Goal: Transaction & Acquisition: Purchase product/service

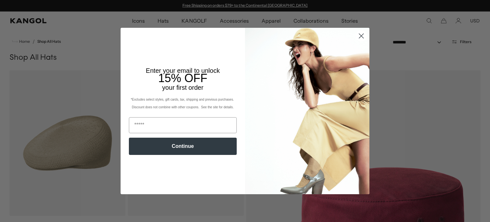
click at [359, 37] on circle "Close dialog" at bounding box center [361, 36] width 11 height 11
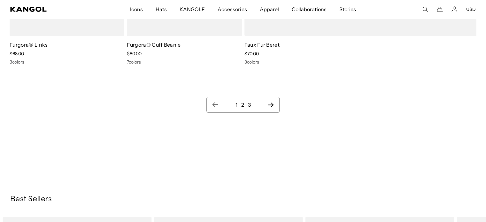
click at [271, 103] on icon "Next page" at bounding box center [270, 104] width 6 height 5
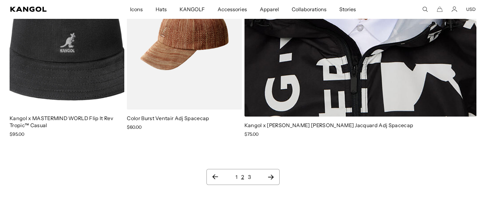
click at [271, 174] on icon "Next page" at bounding box center [270, 177] width 7 height 6
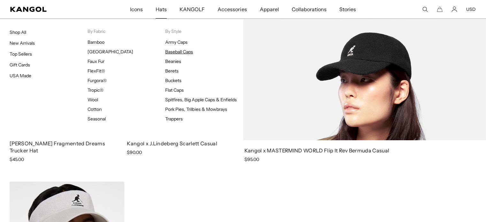
click at [175, 53] on link "Baseball Caps" at bounding box center [179, 52] width 28 height 6
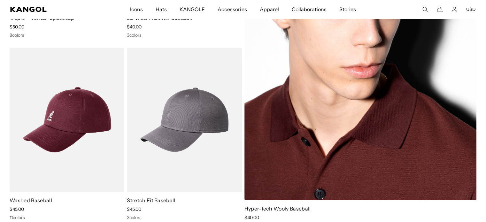
scroll to position [0, 132]
click at [346, 81] on img at bounding box center [360, 32] width 232 height 335
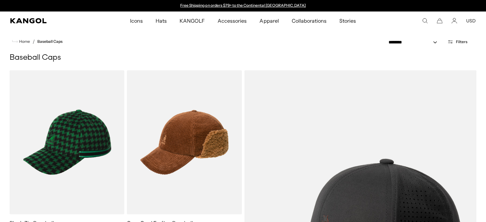
scroll to position [947, 0]
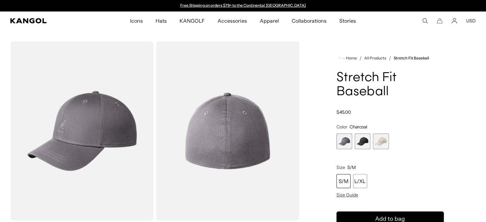
click at [361, 143] on span "2 of 3" at bounding box center [362, 141] width 16 height 16
click at [381, 142] on span "3 of 3" at bounding box center [381, 141] width 16 height 16
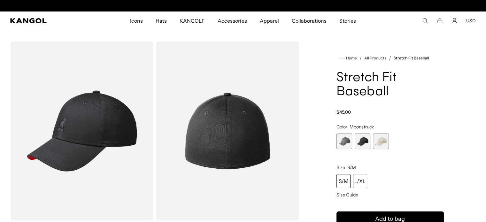
scroll to position [0, 132]
